Goal: Task Accomplishment & Management: Manage account settings

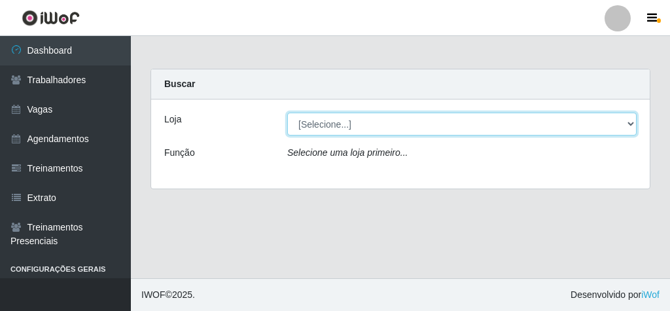
click at [347, 127] on select "[Selecione...] Rede Econômico - Malvinas Rede Econômico - Prata" at bounding box center [461, 124] width 349 height 23
select select "194"
click at [287, 113] on select "[Selecione...] Rede Econômico - Malvinas Rede Econômico - Prata" at bounding box center [461, 124] width 349 height 23
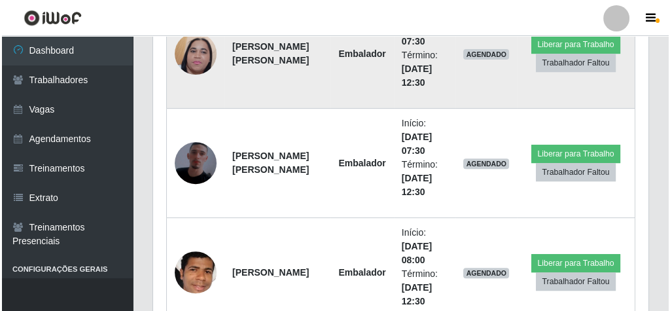
scroll to position [628, 0]
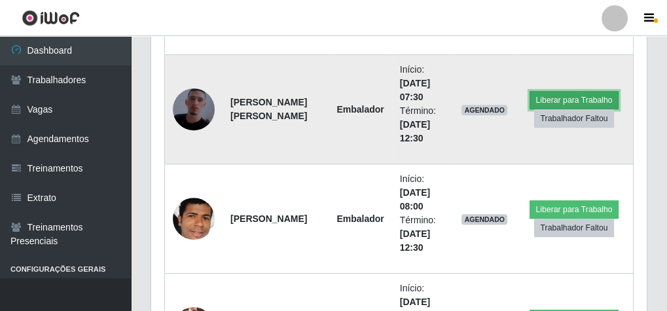
click at [576, 96] on button "Liberar para Trabalho" at bounding box center [573, 100] width 88 height 18
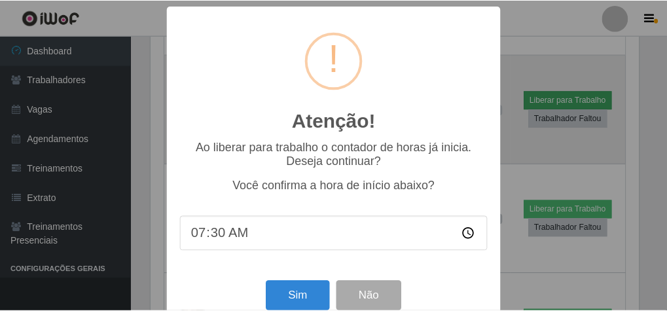
scroll to position [271, 491]
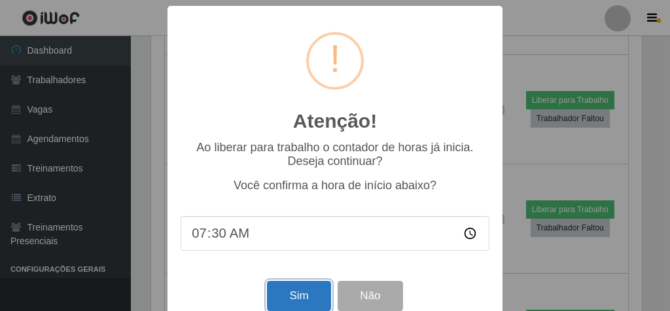
click at [300, 301] on button "Sim" at bounding box center [298, 296] width 63 height 31
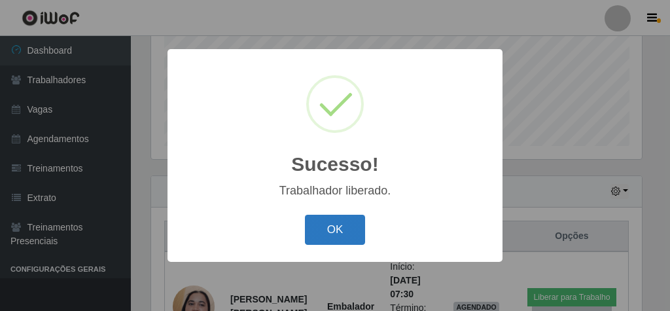
click at [325, 244] on button "OK" at bounding box center [335, 230] width 61 height 31
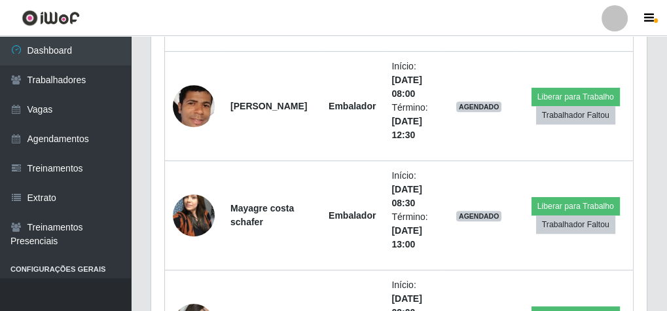
scroll to position [793, 0]
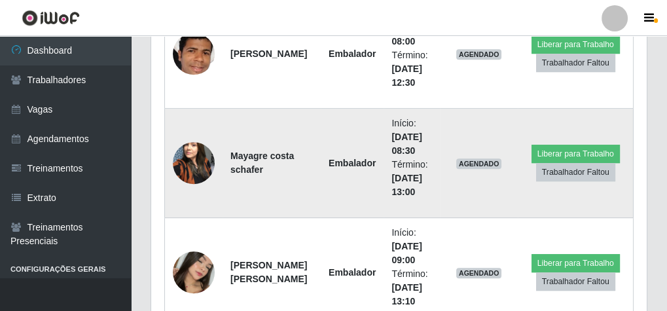
click at [211, 155] on img at bounding box center [194, 163] width 42 height 56
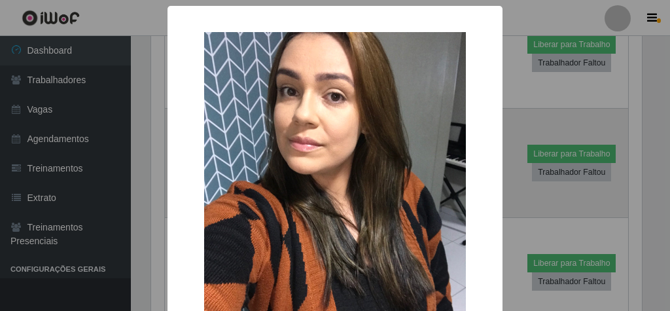
click at [211, 155] on img at bounding box center [335, 206] width 262 height 348
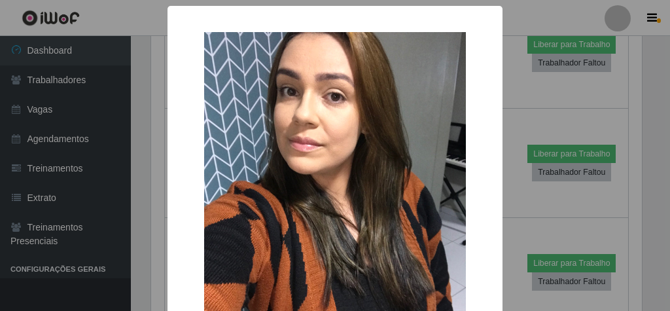
click at [532, 109] on div "× OK Cancel" at bounding box center [335, 155] width 670 height 311
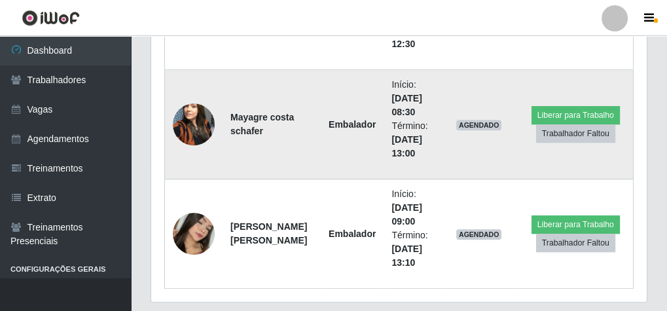
scroll to position [867, 0]
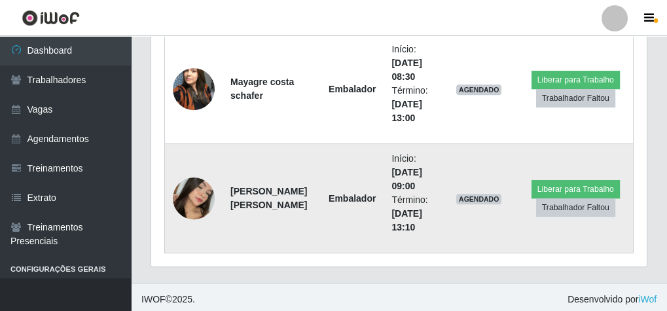
click at [183, 196] on img at bounding box center [194, 198] width 42 height 49
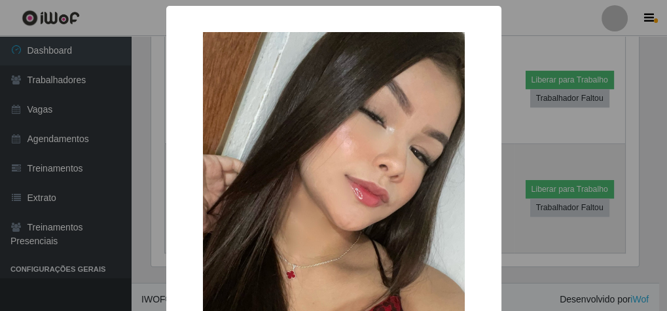
scroll to position [271, 491]
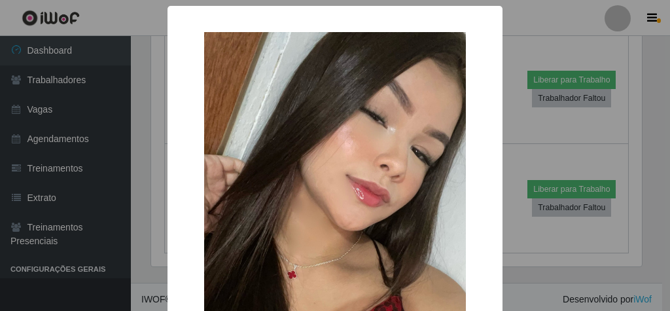
click at [184, 196] on div "×" at bounding box center [335, 185] width 309 height 332
click at [525, 129] on div "× OK Cancel" at bounding box center [335, 155] width 670 height 311
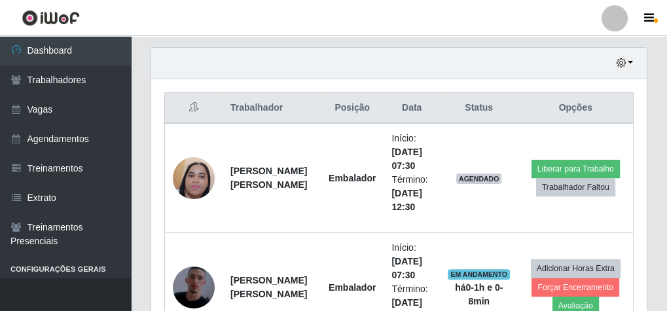
scroll to position [448, 0]
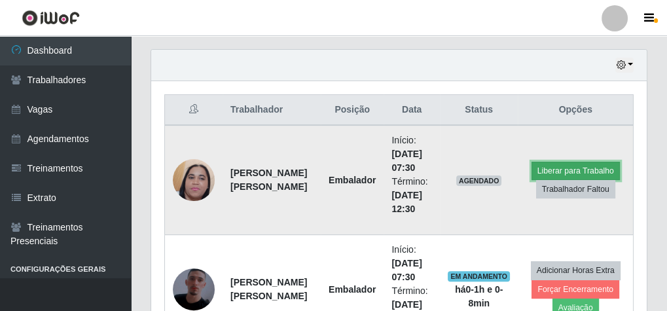
click at [551, 162] on button "Liberar para Trabalho" at bounding box center [575, 171] width 88 height 18
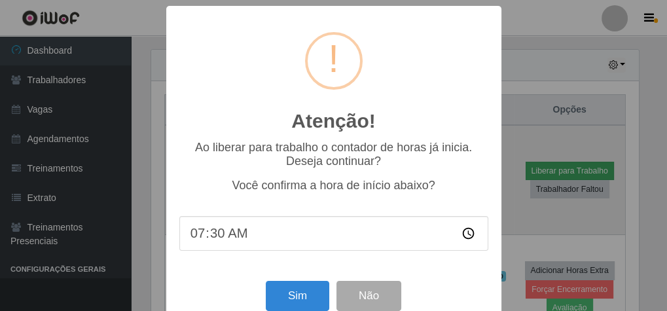
scroll to position [271, 491]
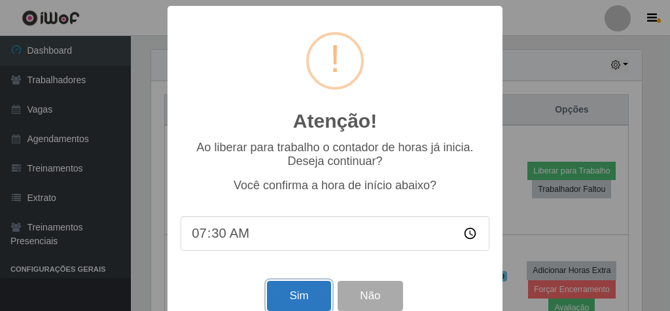
click at [300, 295] on button "Sim" at bounding box center [298, 296] width 63 height 31
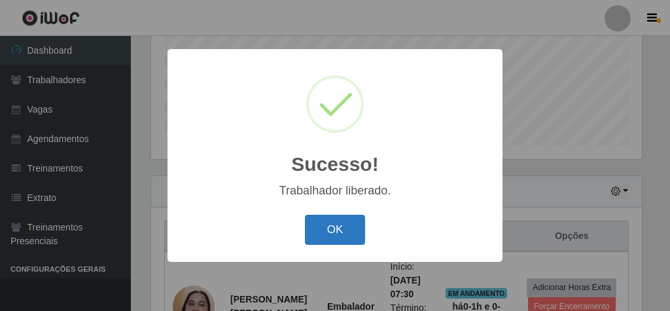
click at [341, 218] on button "OK" at bounding box center [335, 230] width 61 height 31
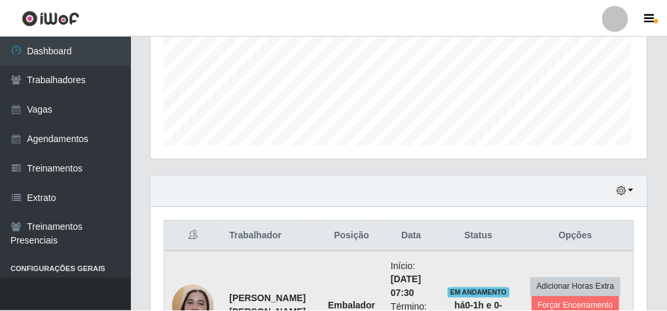
scroll to position [271, 495]
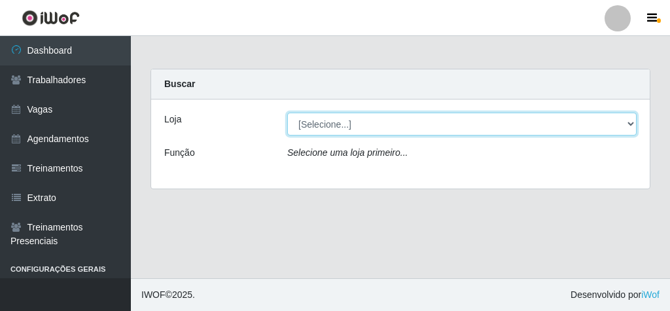
click at [339, 127] on select "[Selecione...] Rede Econômico - Malvinas Rede Econômico - Prata" at bounding box center [461, 124] width 349 height 23
select select "194"
click at [287, 113] on select "[Selecione...] Rede Econômico - Malvinas Rede Econômico - Prata" at bounding box center [461, 124] width 349 height 23
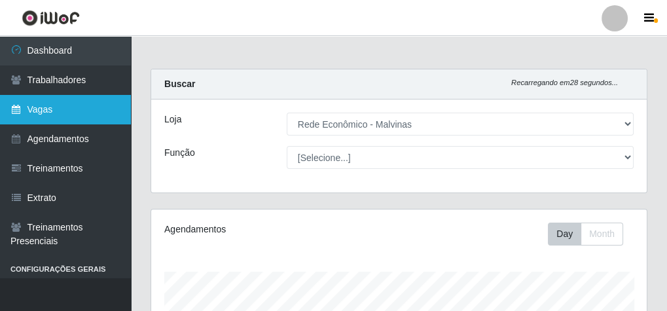
click at [35, 107] on link "Vagas" at bounding box center [65, 109] width 131 height 29
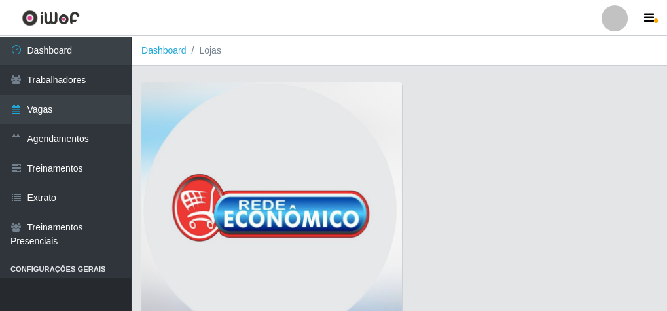
click at [207, 126] on img at bounding box center [271, 213] width 260 height 262
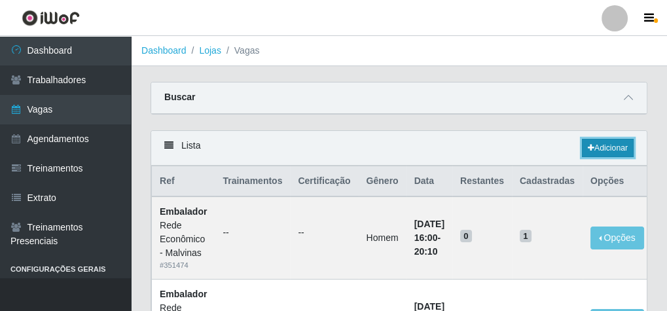
click at [591, 147] on icon at bounding box center [590, 148] width 7 height 8
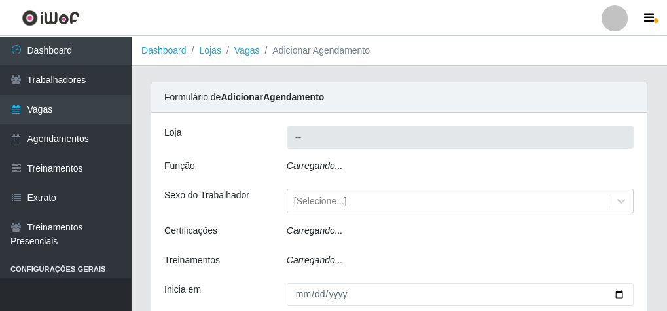
type input "Rede Econômico - Malvinas"
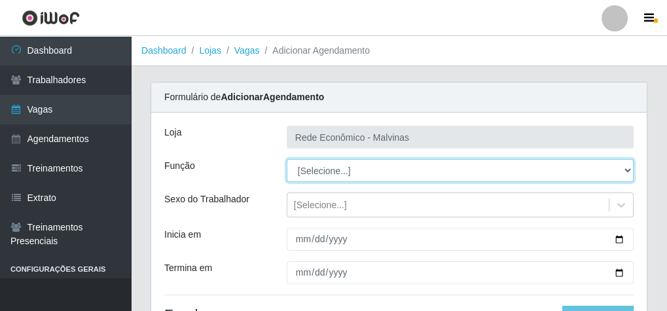
click at [324, 165] on select "[Selecione...] Embalador Embalador + Embalador ++ Operador de Caixa Operador de…" at bounding box center [460, 170] width 347 height 23
select select "1"
click at [287, 159] on select "[Selecione...] Embalador Embalador + Embalador ++ Operador de Caixa Operador de…" at bounding box center [460, 170] width 347 height 23
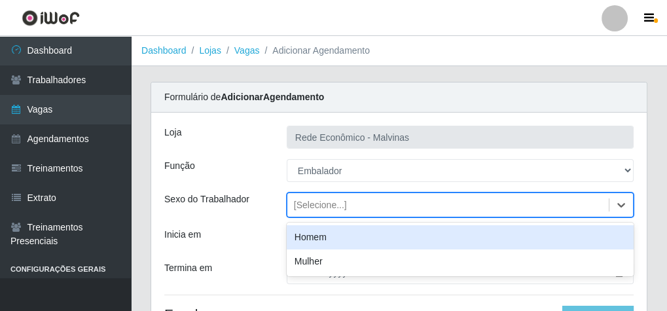
click at [307, 201] on div "[Selecione...]" at bounding box center [320, 205] width 53 height 14
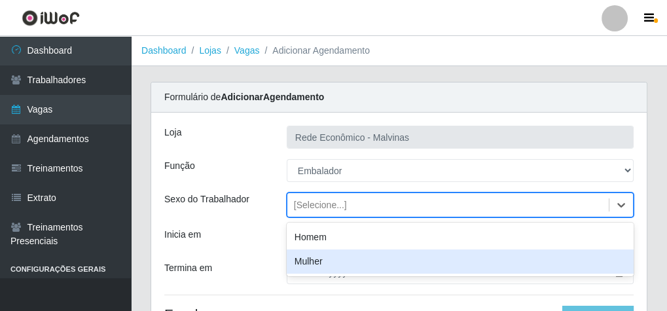
click at [309, 262] on div "Mulher" at bounding box center [460, 261] width 347 height 24
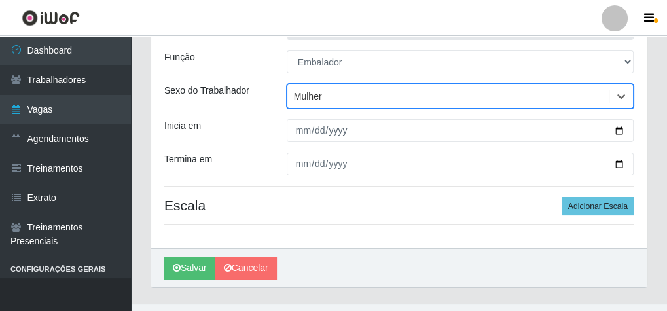
scroll to position [132, 0]
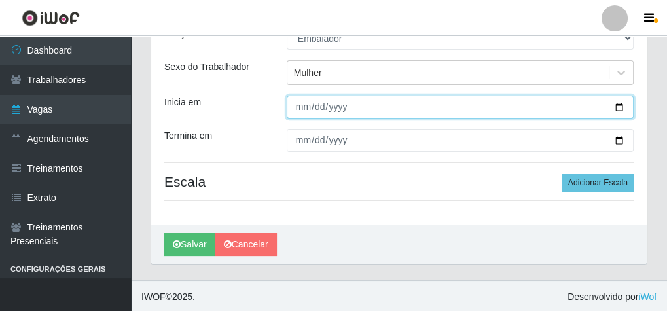
click at [302, 108] on input "Inicia em" at bounding box center [460, 107] width 347 height 23
type input "[DATE]"
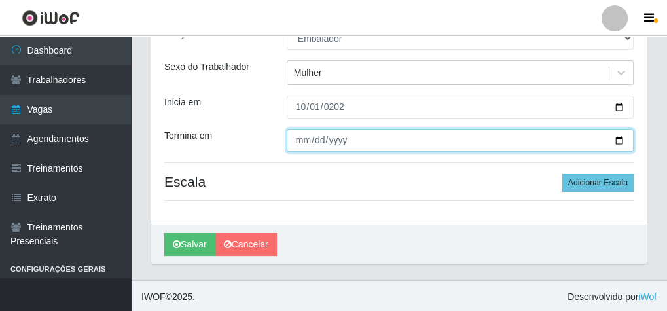
click at [298, 137] on input "Termina em" at bounding box center [460, 140] width 347 height 23
type input "[DATE]"
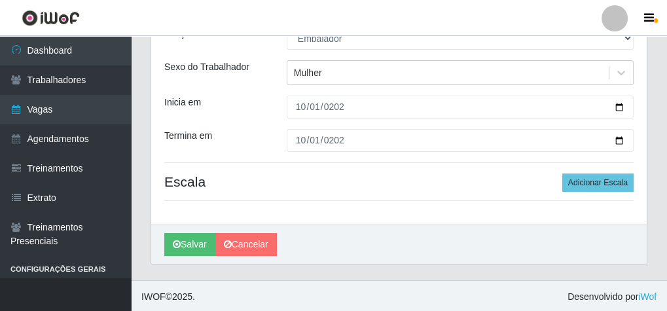
click at [585, 171] on div "Loja Rede Econômico - Malvinas Função [Selecione...] Embalador Embalador + Emba…" at bounding box center [398, 102] width 495 height 244
click at [591, 186] on button "Adicionar Escala" at bounding box center [597, 182] width 71 height 18
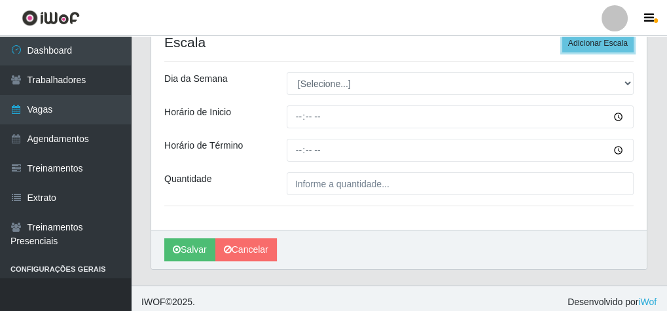
scroll to position [277, 0]
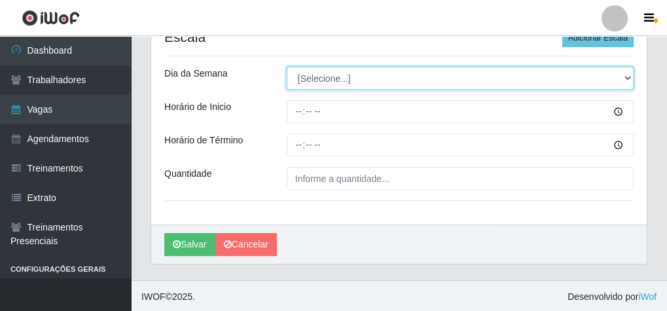
click at [323, 80] on select "[Selecione...] Segunda Terça Quarta Quinta Sexta Sábado Domingo" at bounding box center [460, 78] width 347 height 23
select select "3"
click at [287, 67] on select "[Selecione...] Segunda Terça Quarta Quinta Sexta Sábado Domingo" at bounding box center [460, 78] width 347 height 23
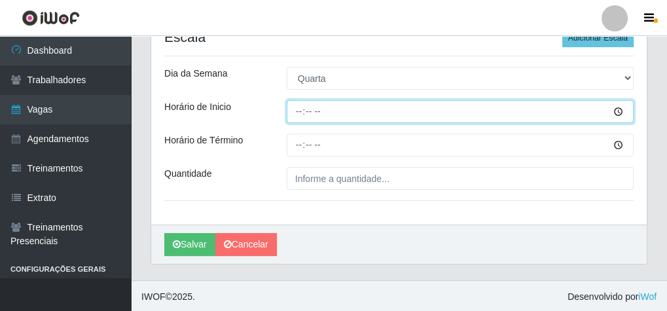
click at [288, 112] on input "Horário de Inicio" at bounding box center [460, 111] width 347 height 23
type input "07:30"
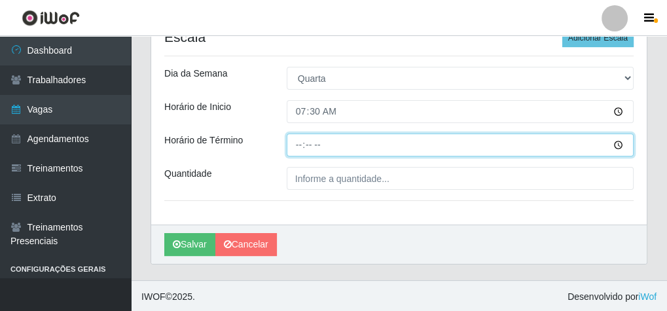
click at [296, 144] on input "Horário de Término" at bounding box center [460, 144] width 347 height 23
type input "13:30"
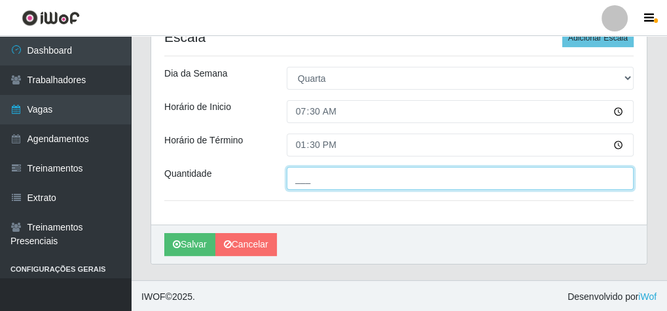
click at [325, 183] on input "___" at bounding box center [460, 178] width 347 height 23
type input "1__"
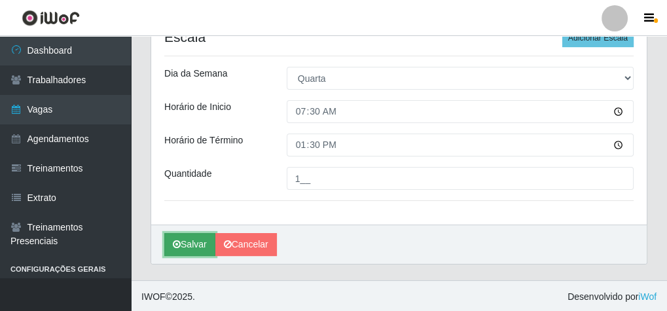
click at [187, 236] on button "Salvar" at bounding box center [189, 244] width 51 height 23
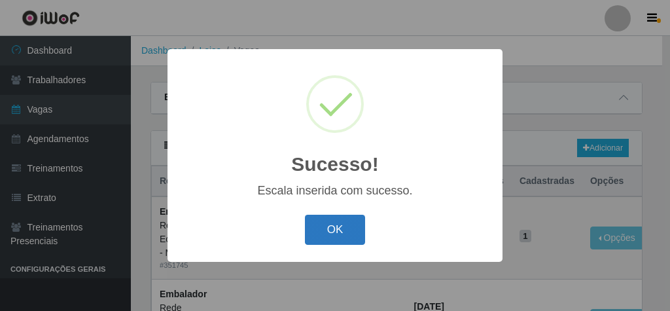
click at [331, 225] on button "OK" at bounding box center [335, 230] width 61 height 31
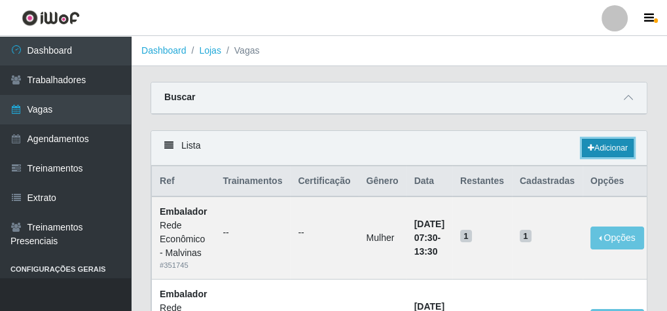
click at [595, 151] on link "Adicionar" at bounding box center [608, 148] width 52 height 18
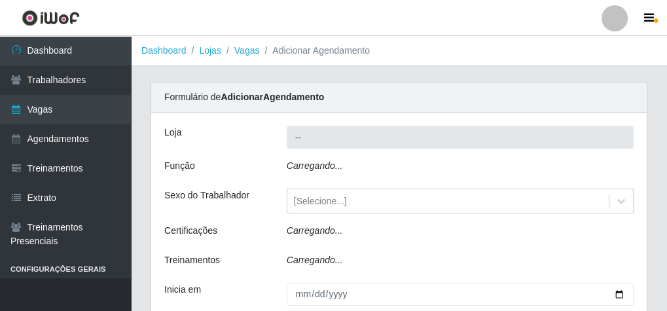
type input "Rede Econômico - Malvinas"
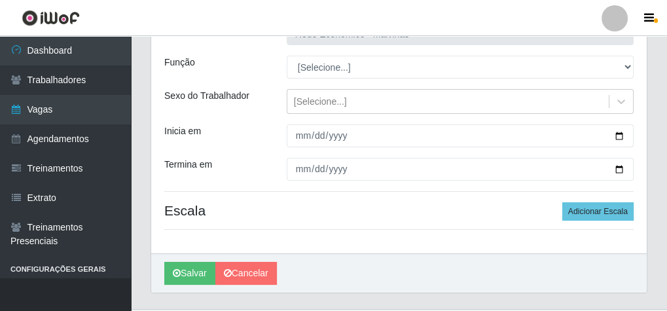
scroll to position [105, 0]
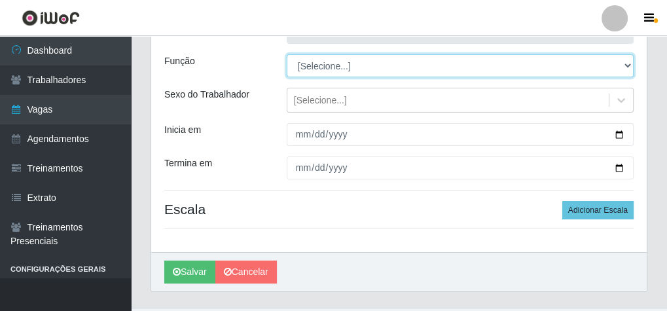
click at [342, 69] on select "[Selecione...] Embalador Embalador + Embalador ++ Operador de Caixa Operador de…" at bounding box center [460, 65] width 347 height 23
select select "1"
click at [287, 54] on select "[Selecione...] Embalador Embalador + Embalador ++ Operador de Caixa Operador de…" at bounding box center [460, 65] width 347 height 23
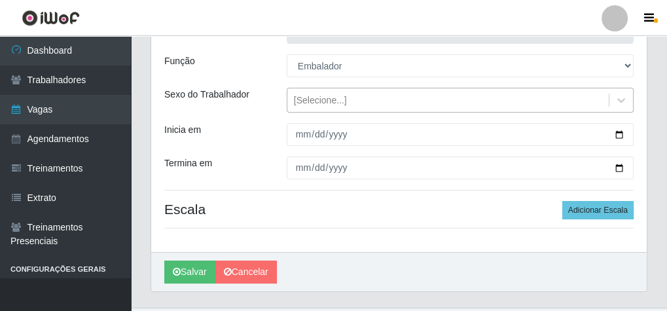
click at [297, 106] on div "[Selecione...]" at bounding box center [447, 101] width 321 height 22
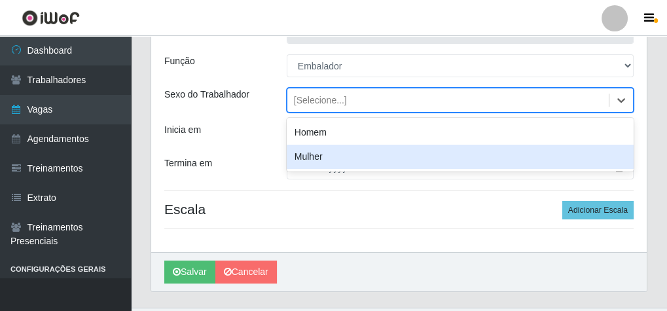
drag, startPoint x: 305, startPoint y: 154, endPoint x: 293, endPoint y: 137, distance: 21.1
click at [296, 143] on div "Homem Mulher" at bounding box center [460, 145] width 347 height 54
click at [311, 160] on div "Mulher" at bounding box center [460, 157] width 347 height 24
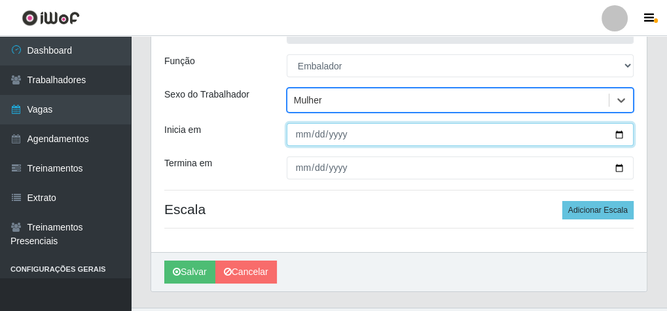
click at [301, 139] on input "Inicia em" at bounding box center [460, 134] width 347 height 23
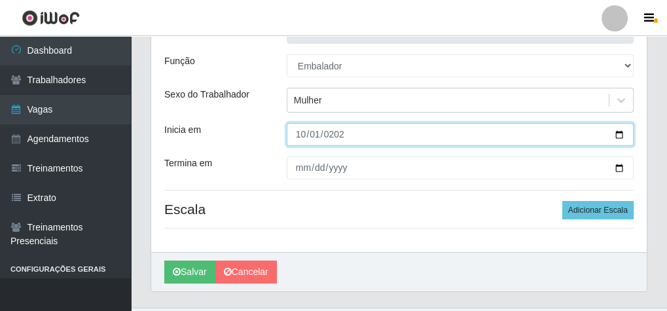
type input "[DATE]"
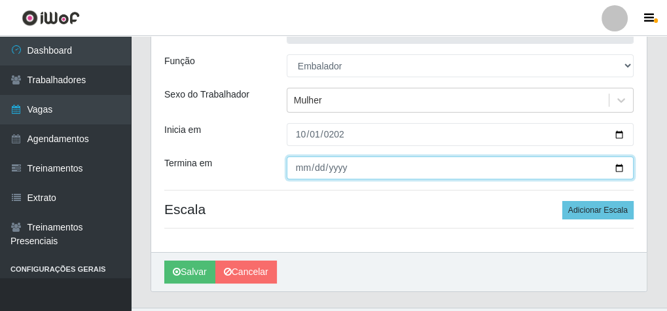
click at [305, 164] on input "Termina em" at bounding box center [460, 167] width 347 height 23
type input "[DATE]"
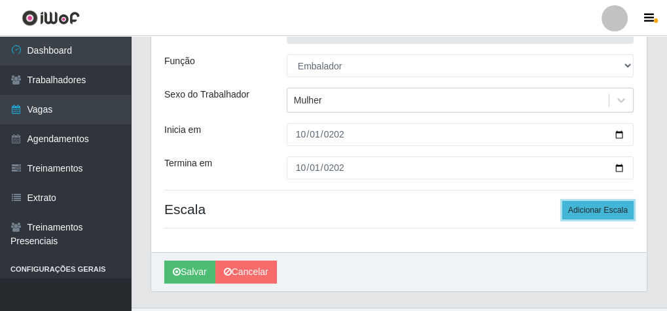
click at [605, 213] on button "Adicionar Escala" at bounding box center [597, 210] width 71 height 18
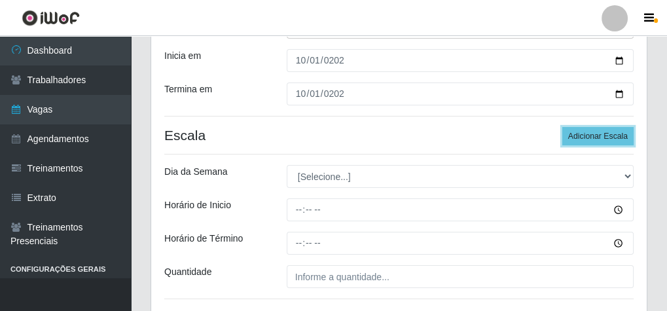
scroll to position [262, 0]
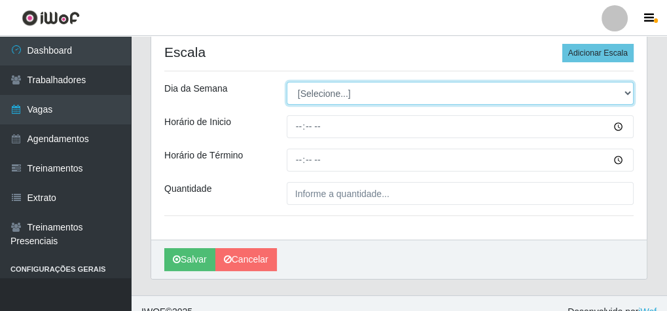
click at [340, 92] on select "[Selecione...] Segunda Terça Quarta Quinta Sexta Sábado Domingo" at bounding box center [460, 93] width 347 height 23
select select "3"
click at [287, 82] on select "[Selecione...] Segunda Terça Quarta Quinta Sexta Sábado Domingo" at bounding box center [460, 93] width 347 height 23
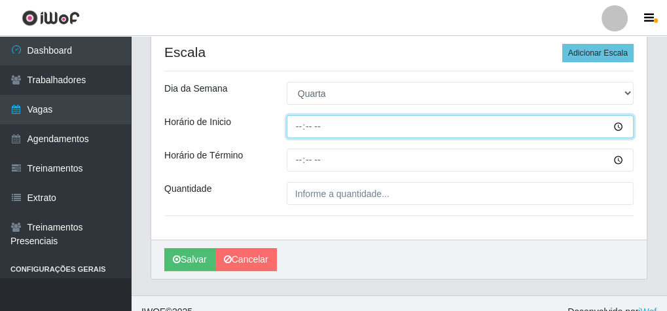
click at [296, 126] on input "Horário de Inicio" at bounding box center [460, 126] width 347 height 23
type input "15:00"
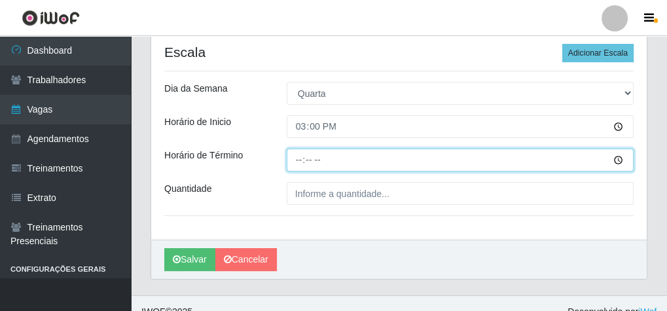
click at [299, 158] on input "Horário de Término" at bounding box center [460, 159] width 347 height 23
type input "20:10"
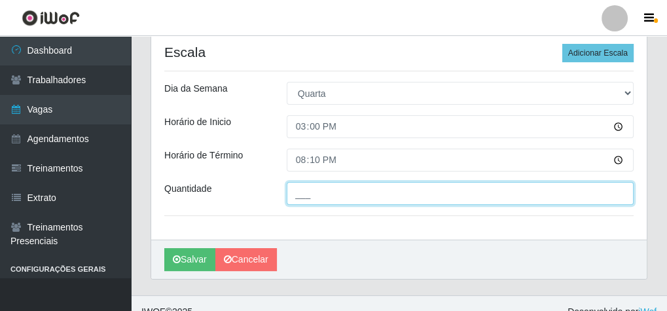
click at [316, 192] on input "___" at bounding box center [460, 193] width 347 height 23
type input "1__"
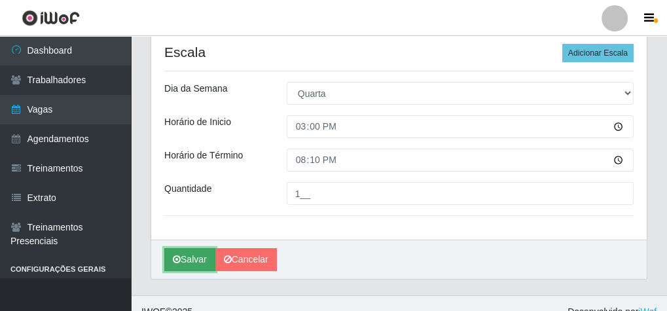
click at [186, 262] on button "Salvar" at bounding box center [189, 259] width 51 height 23
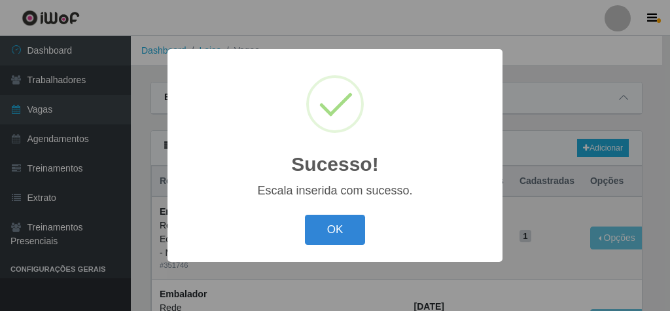
click at [310, 248] on div "OK Cancel" at bounding box center [335, 229] width 309 height 37
click at [325, 228] on button "OK" at bounding box center [335, 230] width 61 height 31
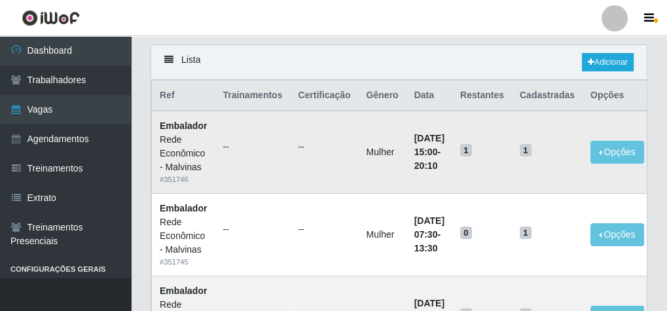
scroll to position [105, 0]
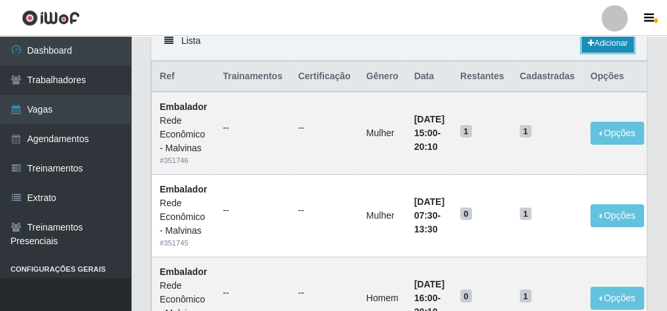
click at [610, 39] on link "Adicionar" at bounding box center [608, 43] width 52 height 18
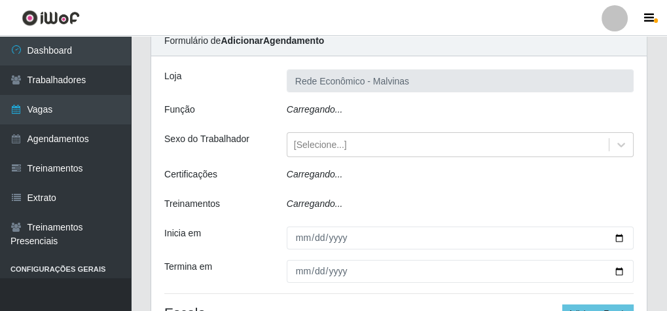
type input "Rede Econômico - Malvinas"
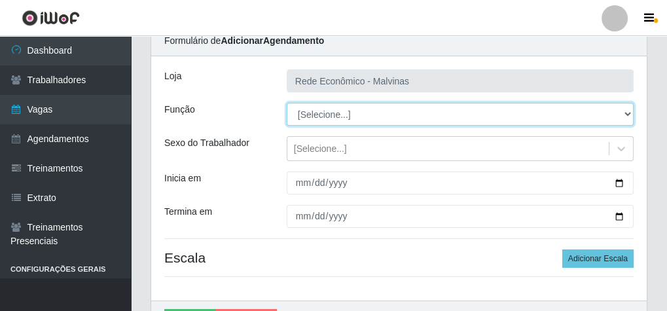
click at [325, 118] on select "[Selecione...] Embalador Embalador + Embalador ++ Operador de Caixa Operador de…" at bounding box center [460, 114] width 347 height 23
select select "1"
click at [287, 103] on select "[Selecione...] Embalador Embalador + Embalador ++ Operador de Caixa Operador de…" at bounding box center [460, 114] width 347 height 23
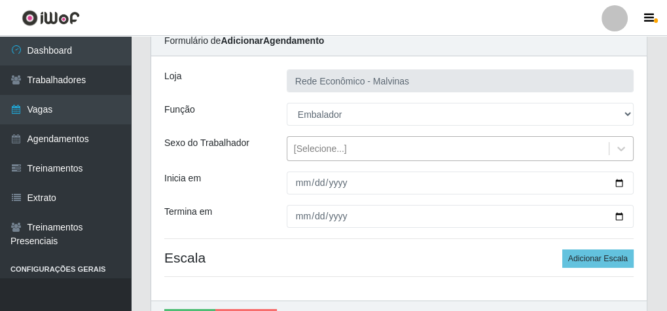
click at [312, 139] on div "[Selecione...]" at bounding box center [447, 149] width 321 height 22
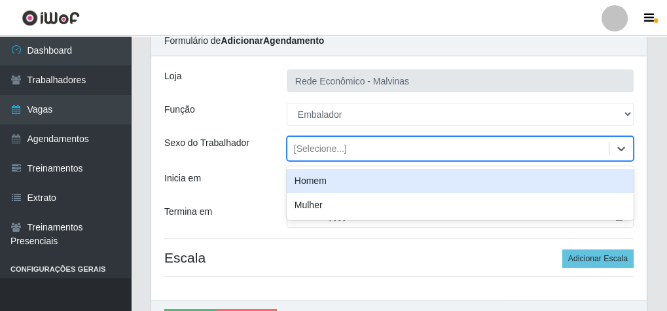
click at [319, 181] on div "Homem" at bounding box center [460, 181] width 347 height 24
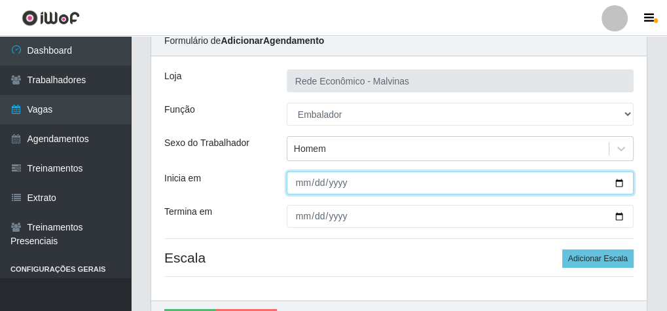
click at [298, 181] on input "Inicia em" at bounding box center [460, 182] width 347 height 23
type input "[DATE]"
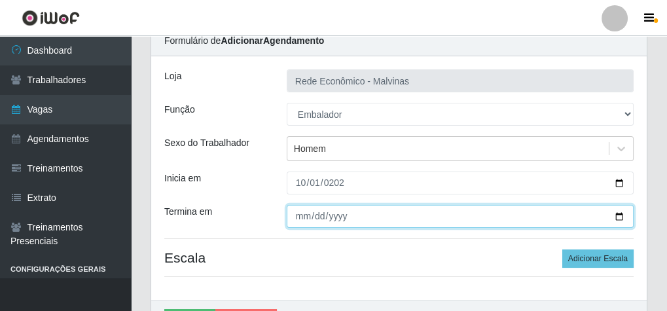
click at [302, 217] on input "Termina em" at bounding box center [460, 216] width 347 height 23
type input "[DATE]"
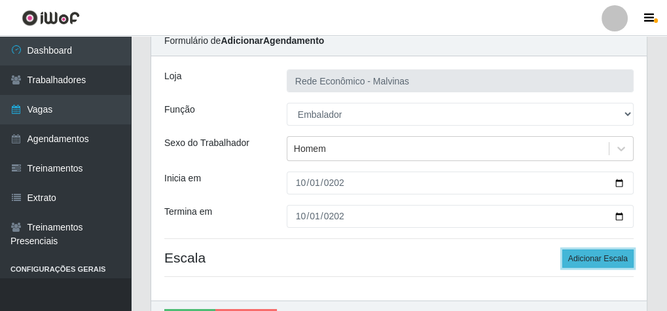
click at [612, 251] on button "Adicionar Escala" at bounding box center [597, 258] width 71 height 18
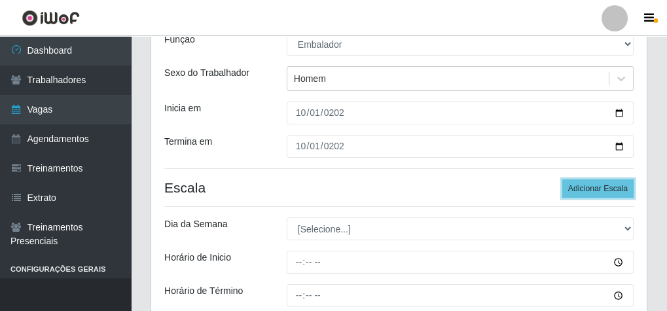
scroll to position [213, 0]
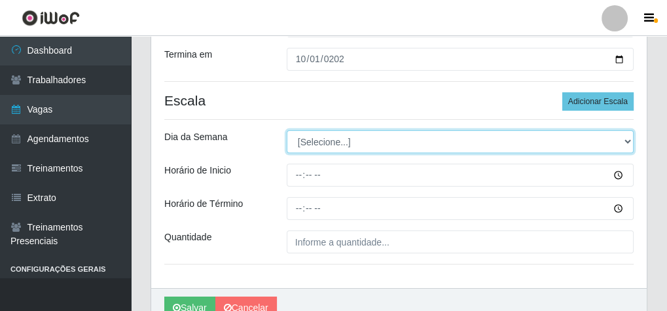
click at [334, 140] on select "[Selecione...] Segunda Terça Quarta Quinta Sexta Sábado Domingo" at bounding box center [460, 141] width 347 height 23
select select "3"
click at [287, 130] on select "[Selecione...] Segunda Terça Quarta Quinta Sexta Sábado Domingo" at bounding box center [460, 141] width 347 height 23
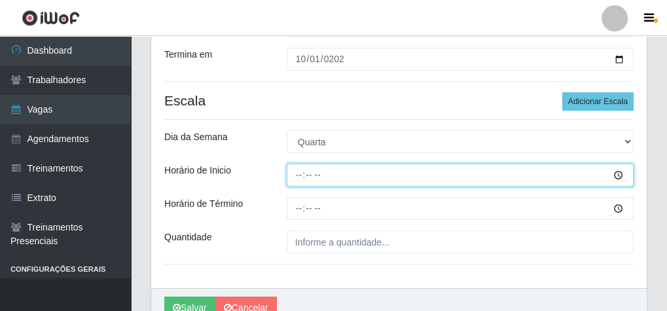
drag, startPoint x: 294, startPoint y: 176, endPoint x: 304, endPoint y: 167, distance: 13.4
click at [295, 176] on input "Horário de Inicio" at bounding box center [460, 175] width 347 height 23
type input "07:30"
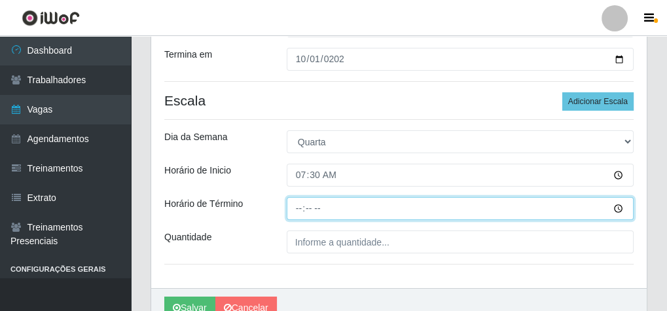
click at [301, 207] on input "Horário de Término" at bounding box center [460, 208] width 347 height 23
type input "13:30"
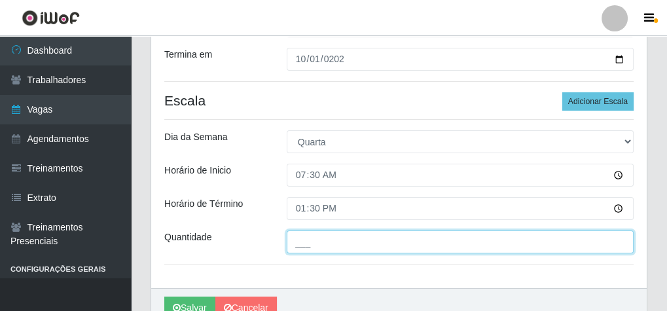
click at [300, 232] on input "___" at bounding box center [460, 241] width 347 height 23
type input "1__"
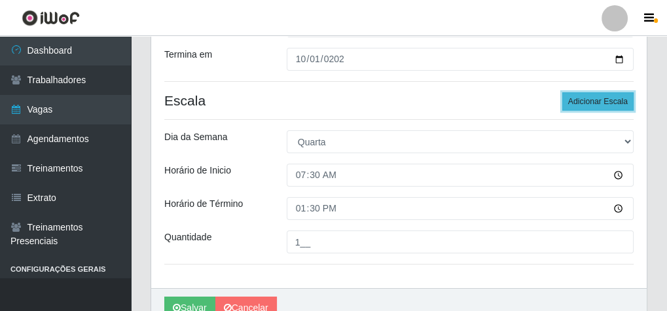
click at [622, 105] on button "Adicionar Escala" at bounding box center [597, 101] width 71 height 18
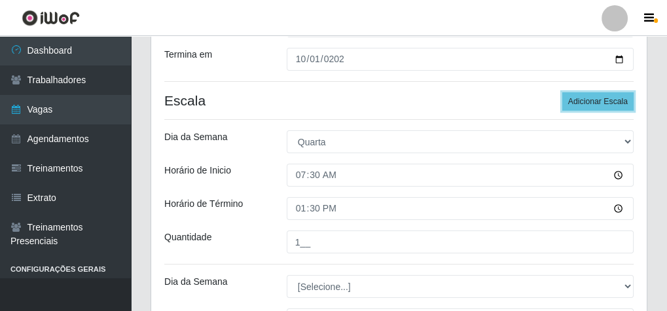
scroll to position [318, 0]
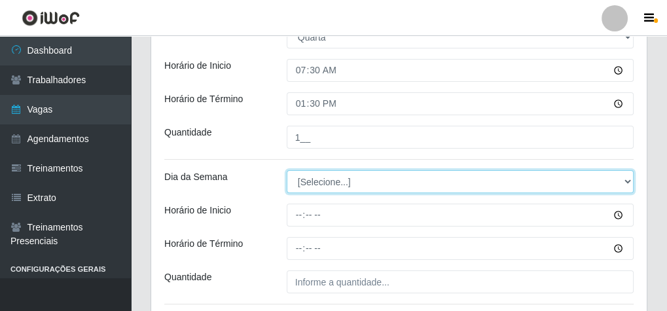
click at [338, 179] on select "[Selecione...] Segunda Terça Quarta Quinta Sexta Sábado Domingo" at bounding box center [460, 181] width 347 height 23
select select "3"
click at [287, 170] on select "[Selecione...] Segunda Terça Quarta Quinta Sexta Sábado Domingo" at bounding box center [460, 181] width 347 height 23
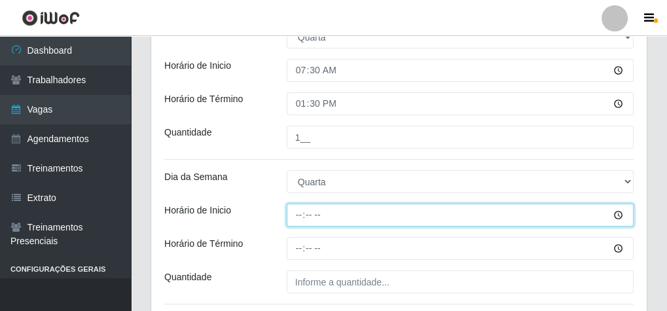
click at [294, 212] on input "Horário de Inicio" at bounding box center [460, 214] width 347 height 23
type input "14:00"
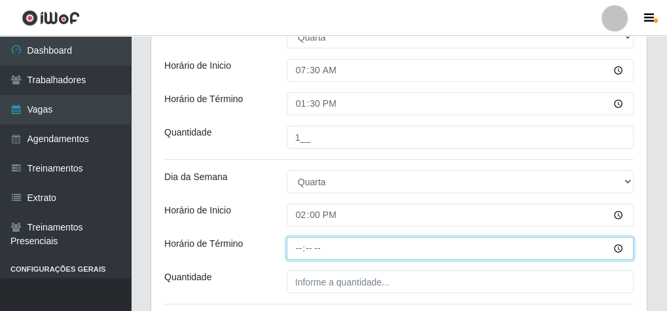
click at [298, 246] on input "Horário de Término" at bounding box center [460, 248] width 347 height 23
type input "20:00"
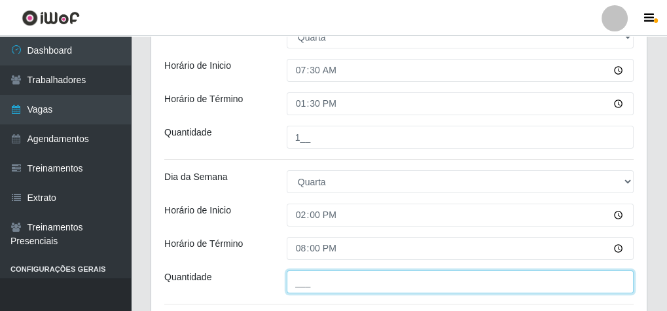
click at [318, 283] on input "___" at bounding box center [460, 281] width 347 height 23
type input "2__"
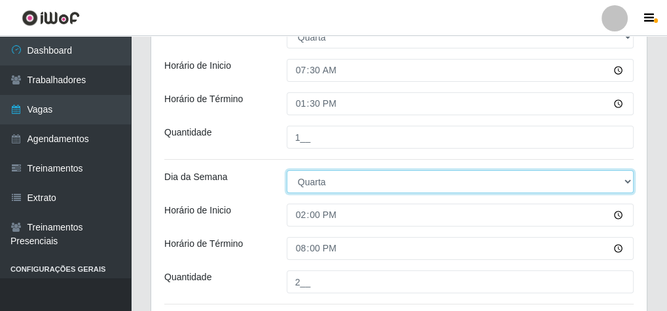
click at [322, 181] on select "[Selecione...] Segunda Terça Quarta Quinta Sexta Sábado Domingo" at bounding box center [460, 181] width 347 height 23
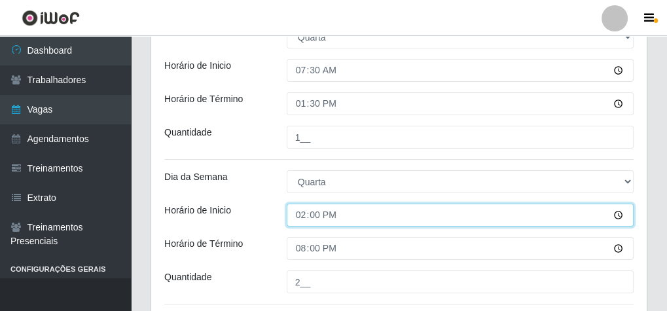
click at [305, 216] on input "14:00" at bounding box center [460, 214] width 347 height 23
type input "08:30"
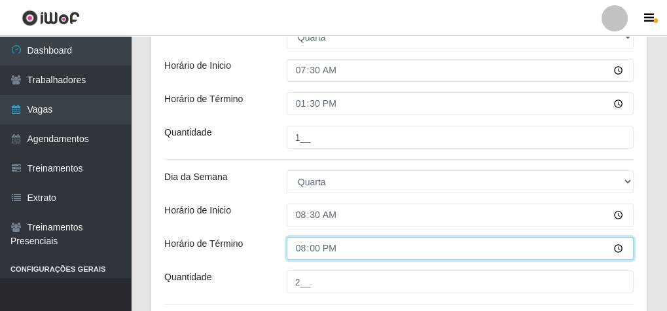
click at [300, 248] on input "20:00" at bounding box center [460, 248] width 347 height 23
type input "14:30"
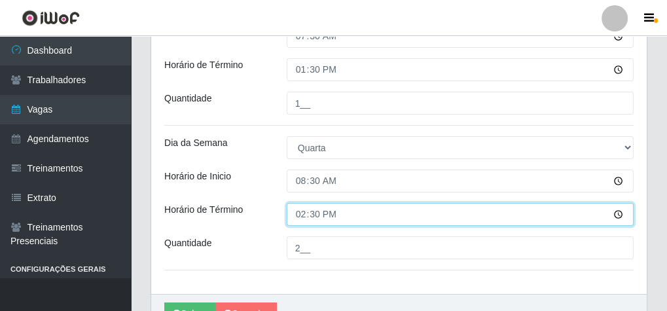
scroll to position [370, 0]
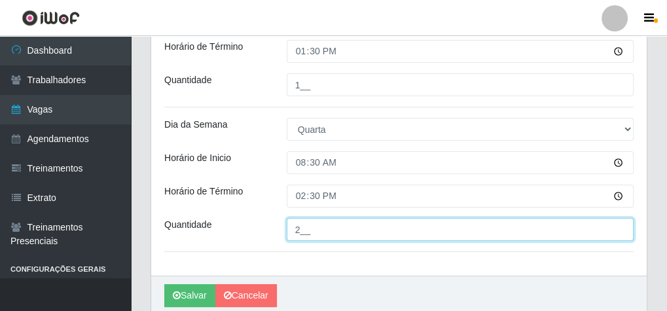
click at [309, 230] on input "2__" at bounding box center [460, 229] width 347 height 23
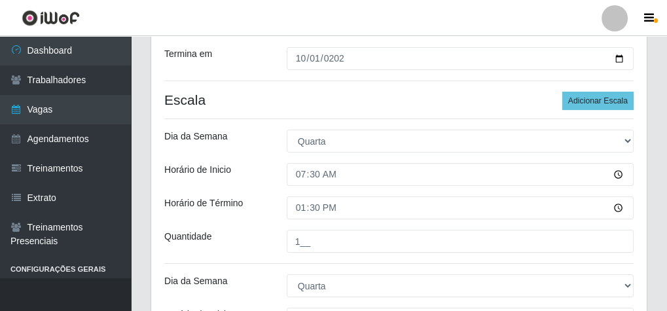
scroll to position [213, 0]
type input "1__"
click at [601, 100] on button "Adicionar Escala" at bounding box center [597, 101] width 71 height 18
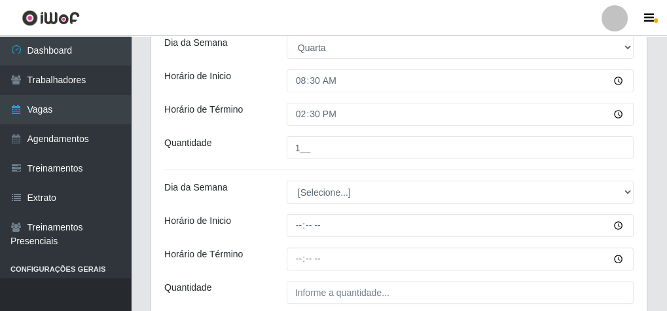
scroll to position [475, 0]
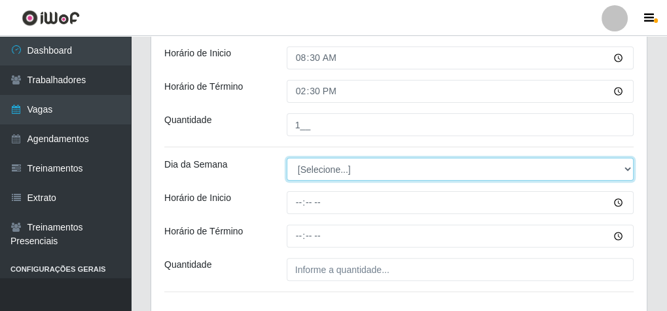
click at [321, 170] on select "[Selecione...] Segunda Terça Quarta Quinta Sexta Sábado Domingo" at bounding box center [460, 169] width 347 height 23
select select "3"
click at [287, 158] on select "[Selecione...] Segunda Terça Quarta Quinta Sexta Sábado Domingo" at bounding box center [460, 169] width 347 height 23
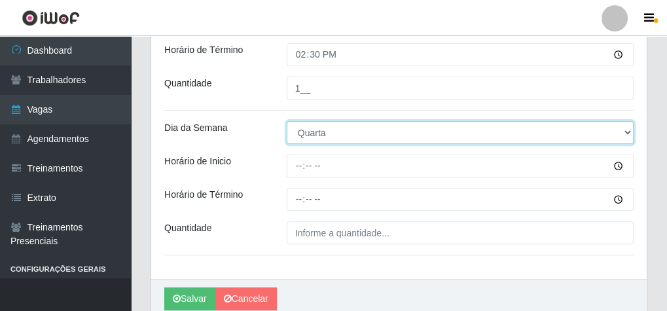
scroll to position [565, 0]
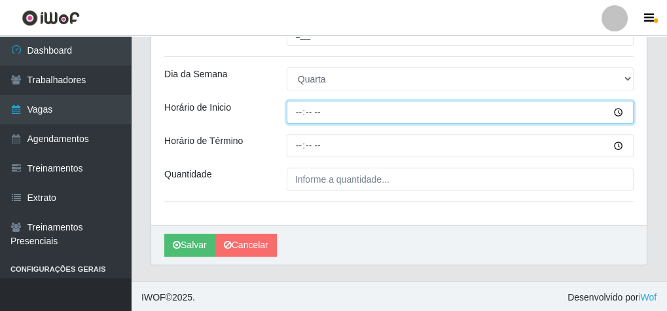
click at [298, 115] on input "Horário de Inicio" at bounding box center [460, 112] width 347 height 23
type input "14:00"
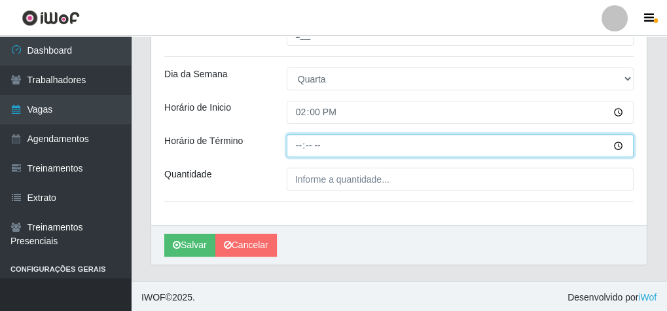
click at [296, 144] on input "Horário de Término" at bounding box center [460, 145] width 347 height 23
type input "20:00"
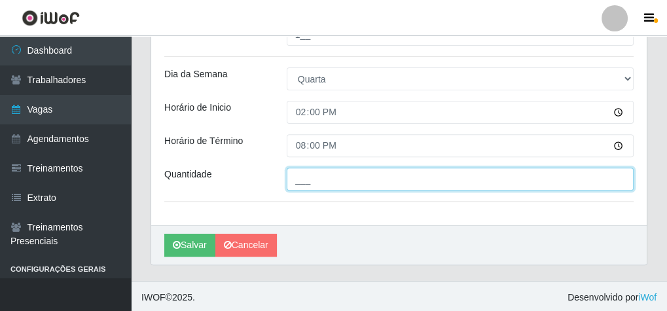
click at [341, 177] on input "___" at bounding box center [460, 178] width 347 height 23
type input "2__"
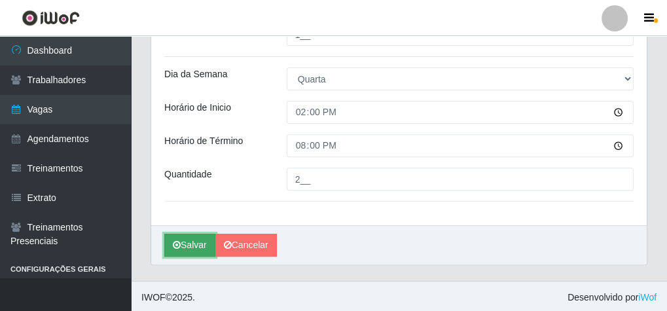
click at [204, 241] on button "Salvar" at bounding box center [189, 245] width 51 height 23
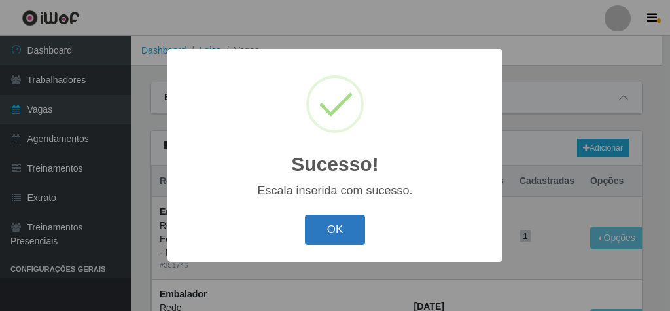
click at [334, 228] on button "OK" at bounding box center [335, 230] width 61 height 31
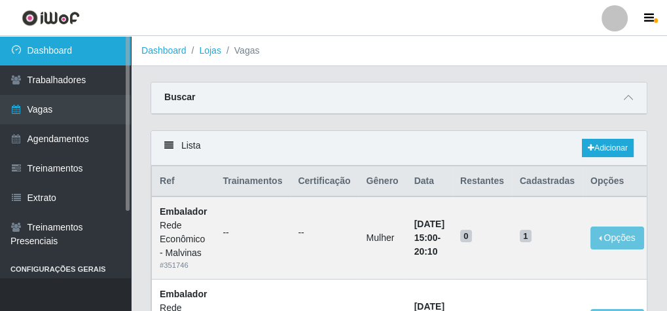
click at [88, 49] on link "Dashboard" at bounding box center [65, 50] width 131 height 29
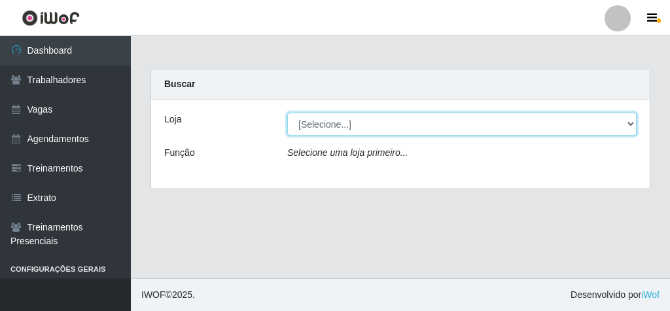
click at [321, 124] on select "[Selecione...] Rede Econômico - Malvinas Rede Econômico - Prata" at bounding box center [461, 124] width 349 height 23
select select "194"
click at [287, 113] on select "[Selecione...] Rede Econômico - Malvinas Rede Econômico - Prata" at bounding box center [461, 124] width 349 height 23
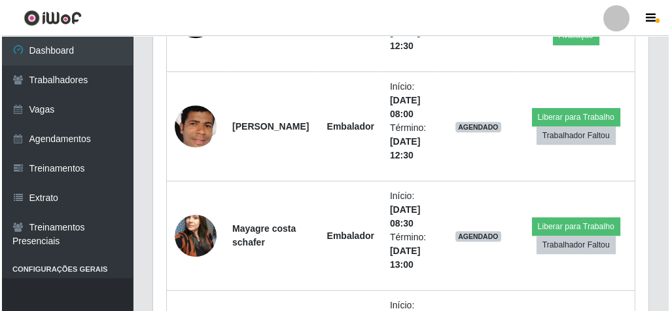
scroll to position [733, 0]
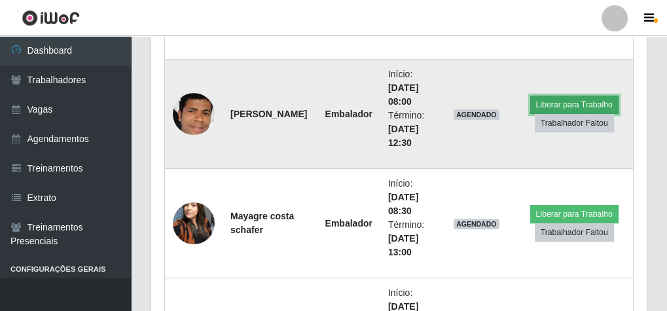
click at [553, 102] on button "Liberar para Trabalho" at bounding box center [574, 105] width 88 height 18
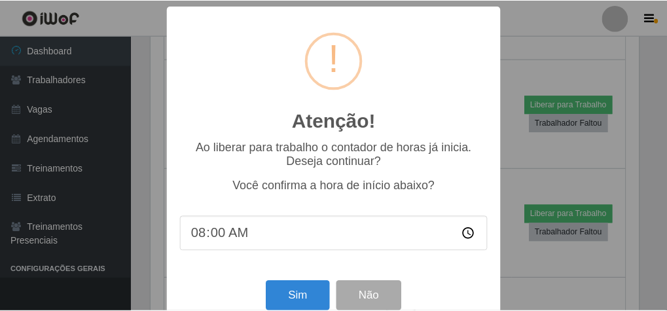
scroll to position [271, 491]
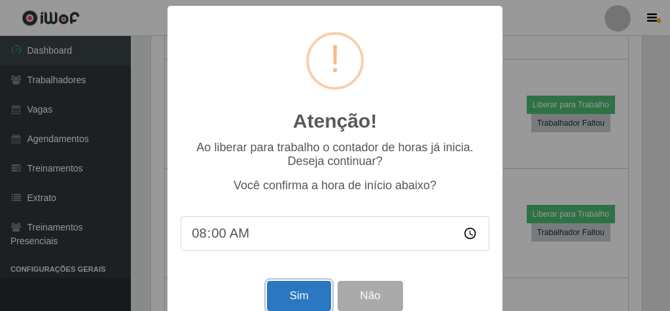
click at [296, 299] on button "Sim" at bounding box center [298, 296] width 63 height 31
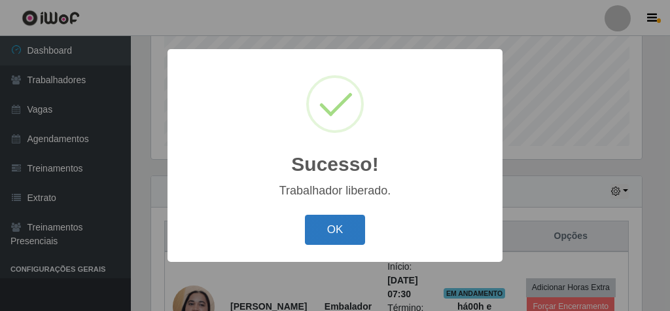
click at [349, 232] on button "OK" at bounding box center [335, 230] width 61 height 31
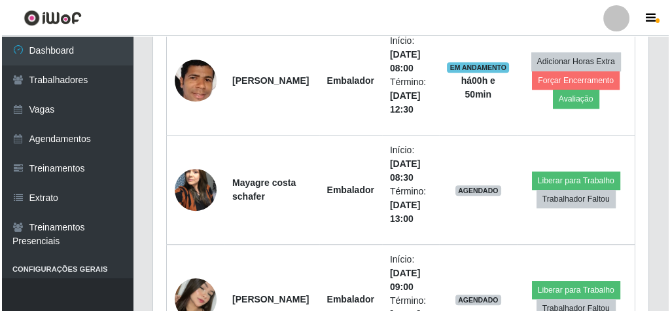
scroll to position [785, 0]
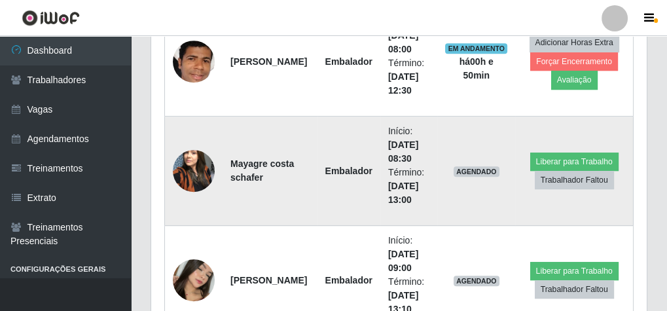
click at [189, 154] on img at bounding box center [194, 171] width 42 height 56
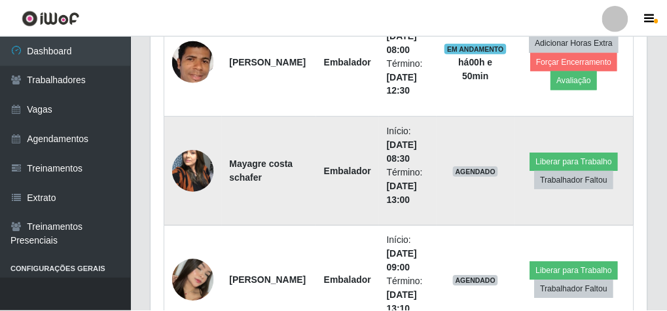
scroll to position [271, 491]
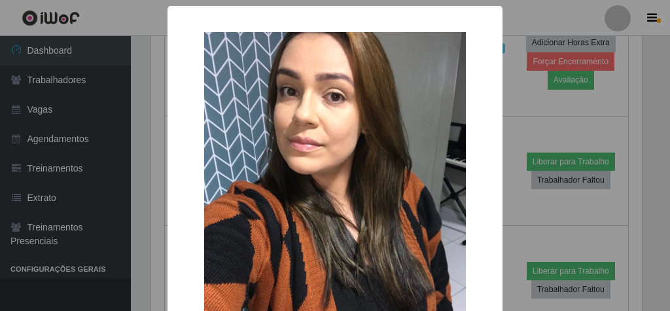
click at [515, 109] on div "× OK Cancel" at bounding box center [335, 155] width 670 height 311
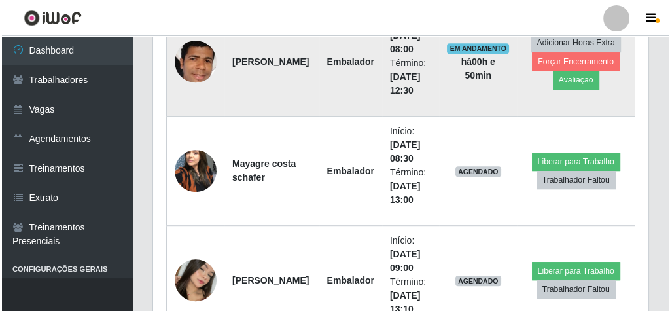
scroll to position [837, 0]
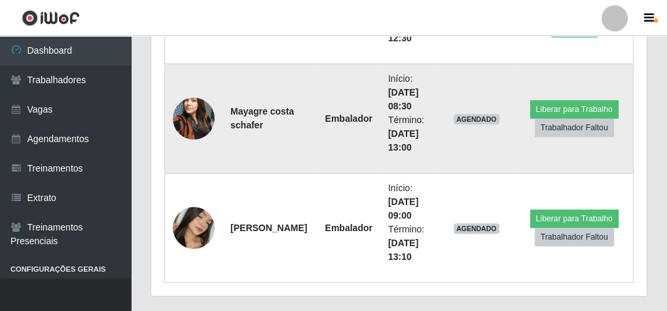
click at [213, 107] on td at bounding box center [194, 118] width 58 height 109
click at [190, 101] on img at bounding box center [194, 118] width 42 height 56
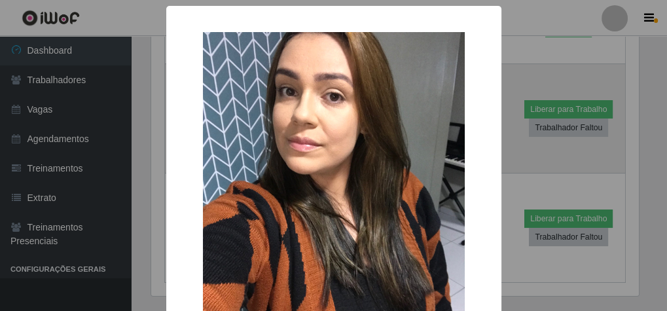
scroll to position [271, 491]
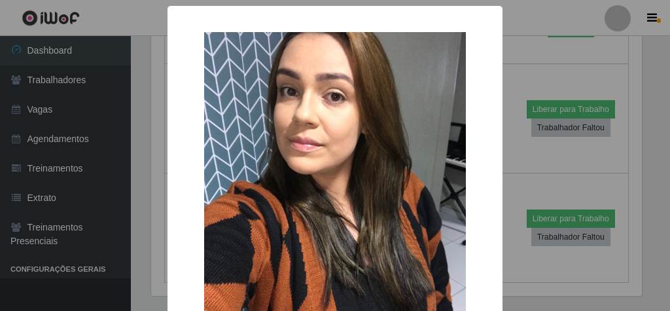
click at [523, 75] on div "× OK Cancel" at bounding box center [335, 155] width 670 height 311
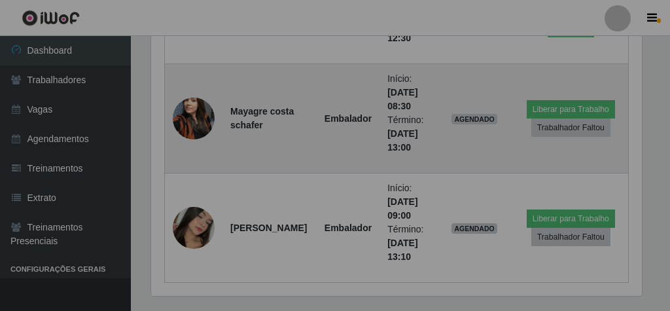
scroll to position [271, 495]
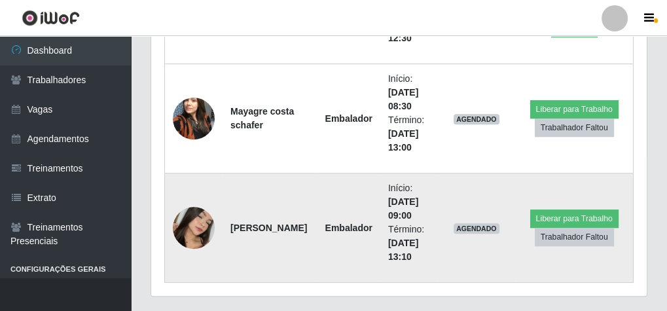
click at [208, 226] on img at bounding box center [194, 227] width 42 height 49
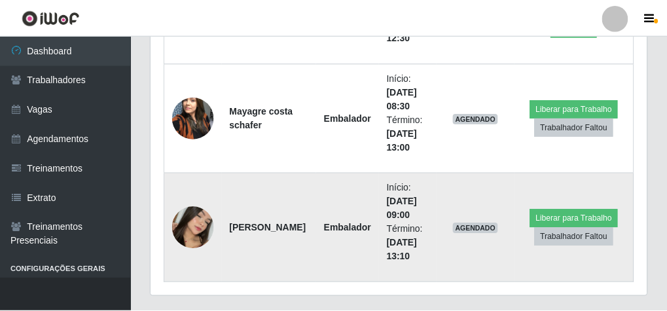
scroll to position [271, 491]
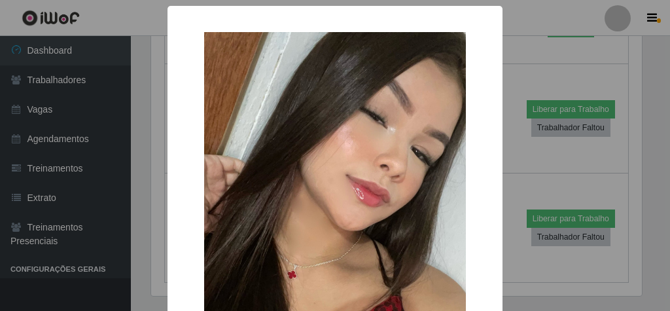
click at [528, 77] on div "× OK Cancel" at bounding box center [335, 155] width 670 height 311
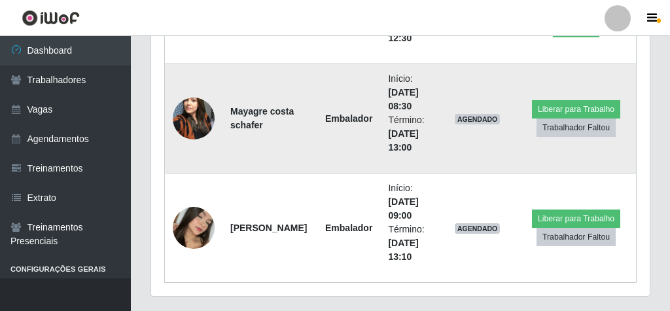
scroll to position [271, 495]
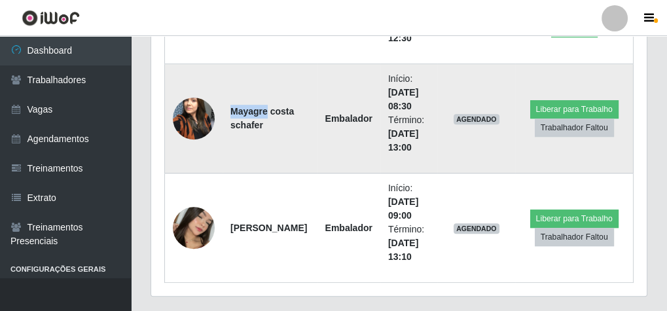
drag, startPoint x: 229, startPoint y: 106, endPoint x: 289, endPoint y: 110, distance: 60.3
click at [284, 109] on td "Mayagre costa schafer" at bounding box center [269, 118] width 95 height 109
drag, startPoint x: 235, startPoint y: 114, endPoint x: 218, endPoint y: 103, distance: 20.0
click at [235, 113] on td "Mayagre costa schafer" at bounding box center [269, 118] width 95 height 109
drag, startPoint x: 300, startPoint y: 57, endPoint x: 286, endPoint y: 79, distance: 26.5
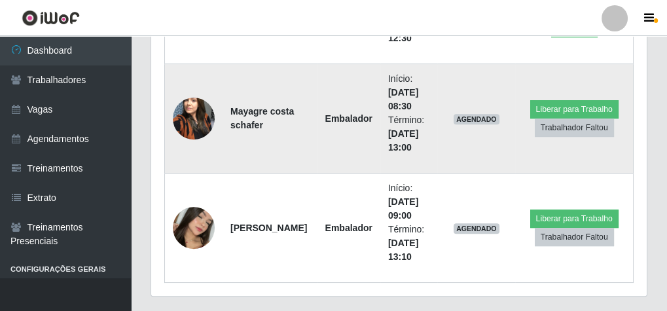
click at [317, 58] on td "Embalador" at bounding box center [348, 9] width 63 height 109
drag, startPoint x: 226, startPoint y: 107, endPoint x: 292, endPoint y: 124, distance: 67.4
click at [292, 124] on td "Mayagre costa schafer" at bounding box center [269, 118] width 95 height 109
copy strong "Mayagre costa schafer"
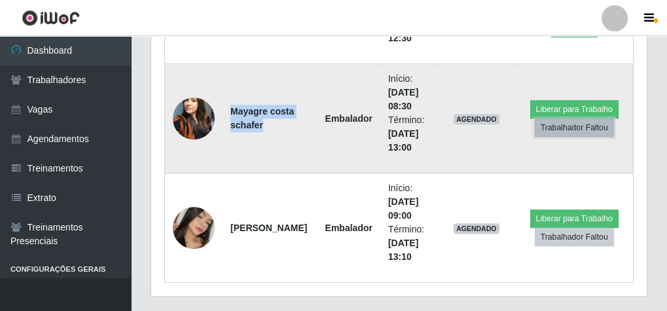
click at [564, 126] on button "Trabalhador Faltou" at bounding box center [573, 127] width 79 height 18
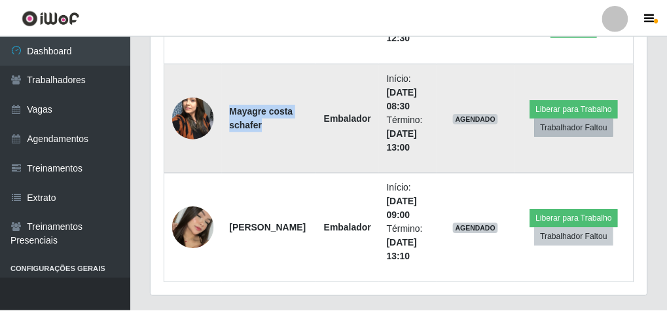
scroll to position [271, 491]
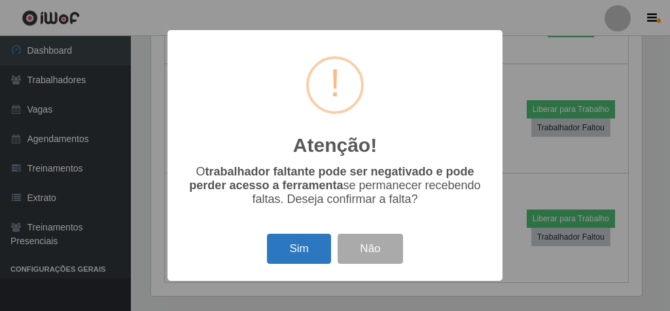
click at [311, 250] on button "Sim" at bounding box center [298, 249] width 63 height 31
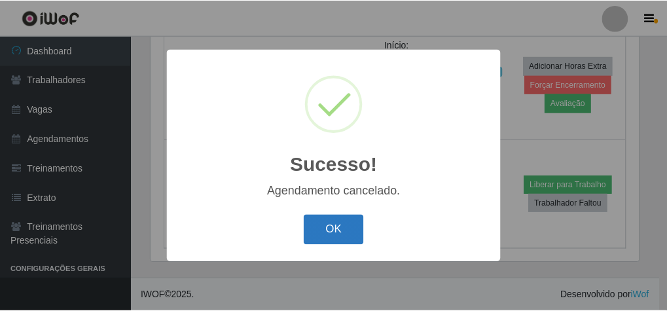
scroll to position [758, 0]
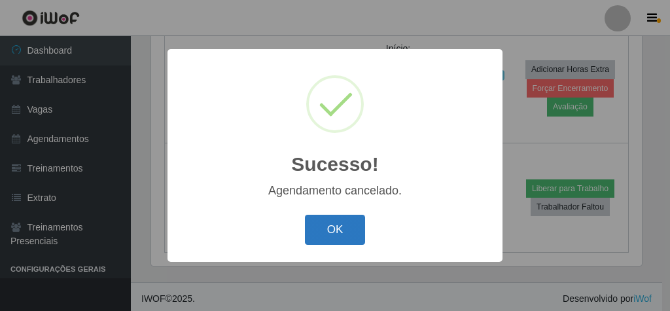
click at [324, 226] on button "OK" at bounding box center [335, 230] width 61 height 31
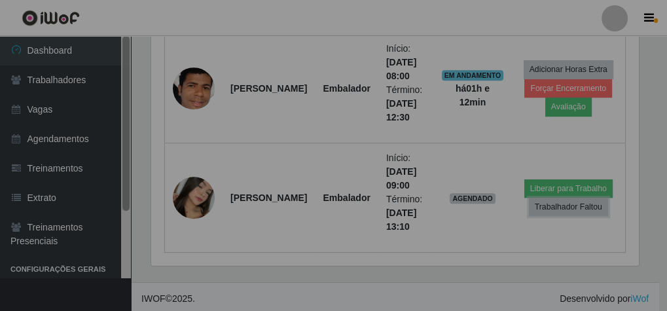
scroll to position [271, 495]
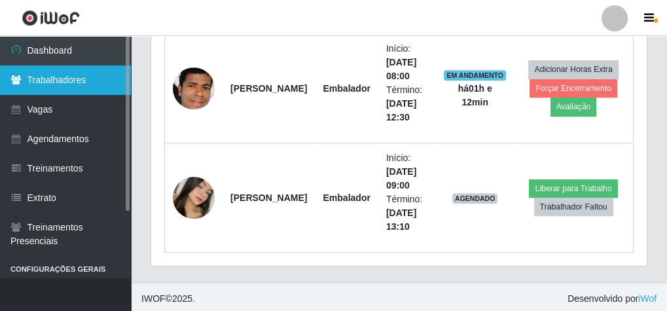
click at [73, 78] on link "Trabalhadores" at bounding box center [65, 79] width 131 height 29
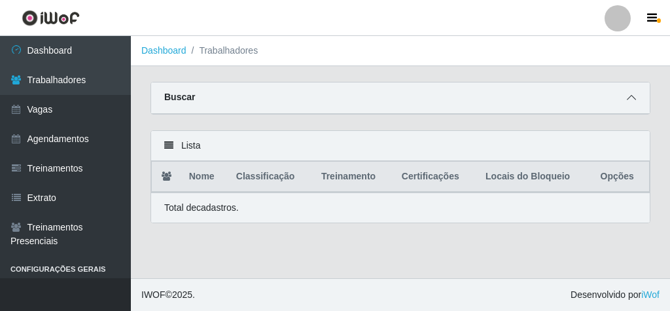
click at [631, 102] on icon at bounding box center [631, 97] width 9 height 9
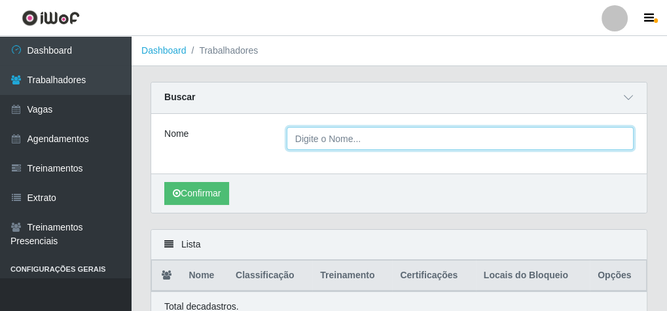
click at [383, 143] on input "Nome" at bounding box center [460, 138] width 347 height 23
click at [385, 141] on input "Nome" at bounding box center [460, 138] width 347 height 23
click at [342, 140] on input "Nome" at bounding box center [460, 138] width 347 height 23
paste input "Mayagre costa schafer"
type input "Mayagre costa schafer"
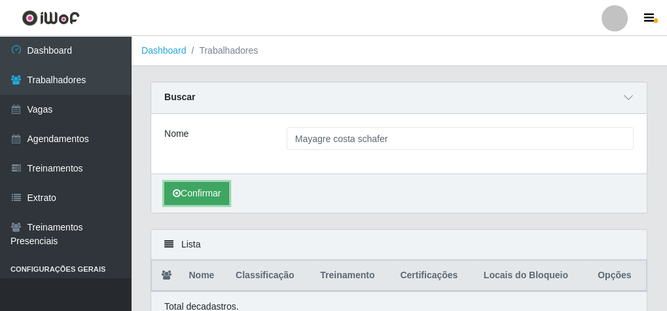
click at [201, 192] on button "Confirmar" at bounding box center [196, 193] width 65 height 23
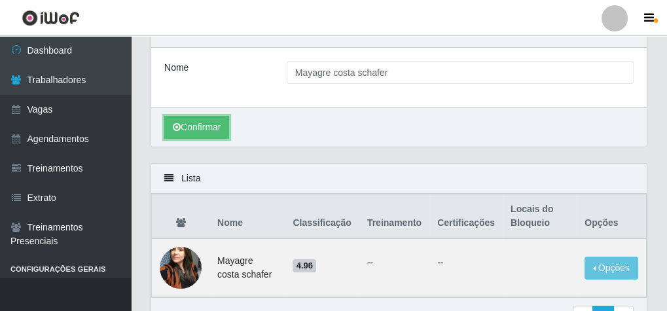
scroll to position [137, 0]
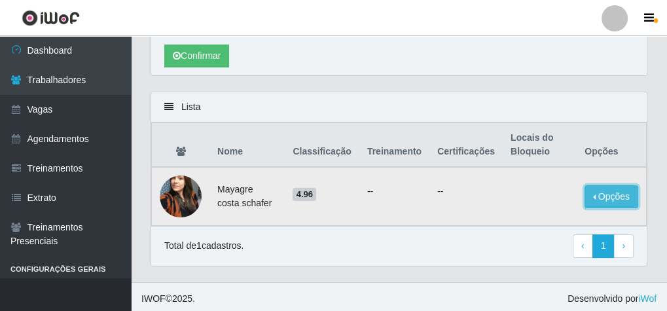
click at [610, 190] on button "Opções" at bounding box center [611, 196] width 54 height 23
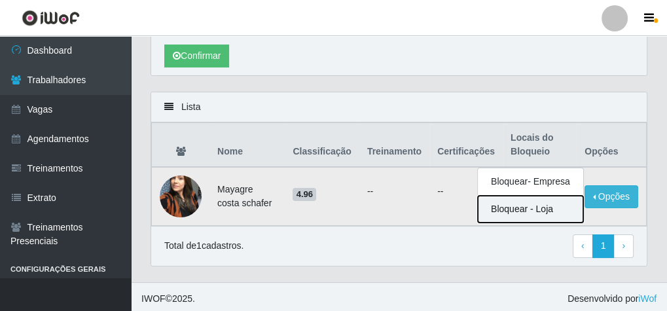
click at [536, 206] on button "Bloquear - Loja" at bounding box center [530, 209] width 105 height 27
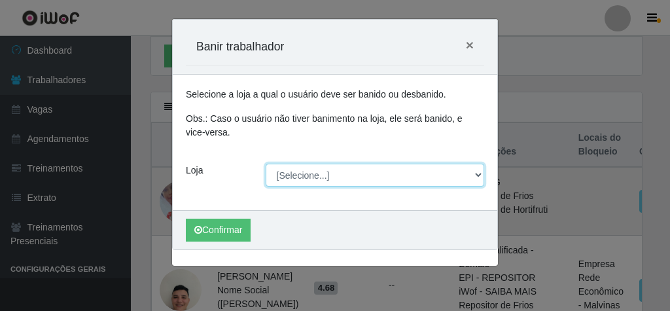
click at [373, 177] on select "[Selecione...] Rede Econômico - Malvinas Rede Econômico - Prata" at bounding box center [375, 175] width 219 height 23
select select "194"
click at [266, 164] on select "[Selecione...] Rede Econômico - Malvinas Rede Econômico - Prata" at bounding box center [375, 175] width 219 height 23
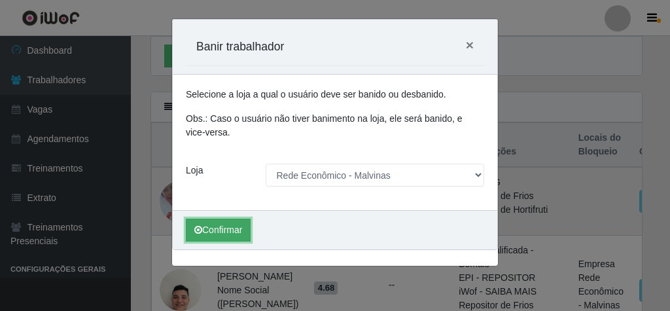
click at [234, 221] on button "Confirmar" at bounding box center [218, 229] width 65 height 23
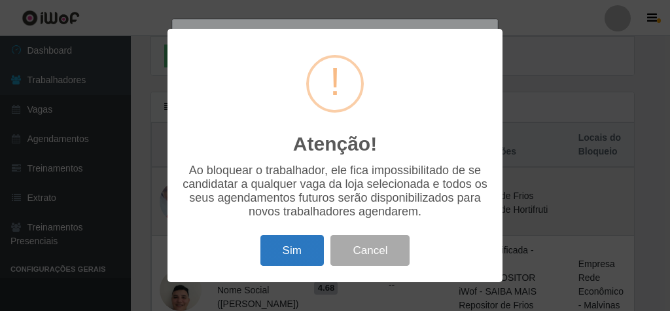
click at [286, 241] on button "Sim" at bounding box center [291, 250] width 63 height 31
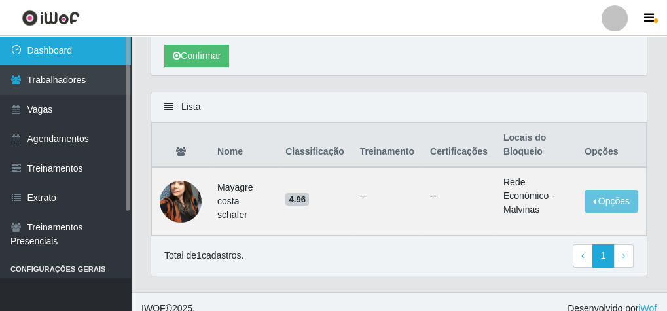
click at [77, 44] on link "Dashboard" at bounding box center [65, 50] width 131 height 29
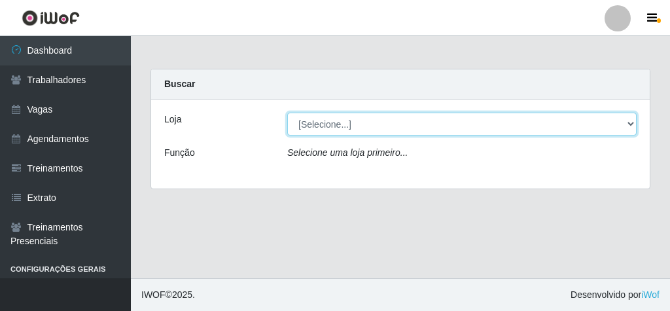
drag, startPoint x: 400, startPoint y: 136, endPoint x: 378, endPoint y: 130, distance: 22.6
click at [378, 130] on select "[Selecione...] Rede Econômico - Malvinas Rede Econômico - Prata" at bounding box center [461, 124] width 349 height 23
select select "194"
click at [287, 113] on select "[Selecione...] Rede Econômico - Malvinas Rede Econômico - Prata" at bounding box center [461, 124] width 349 height 23
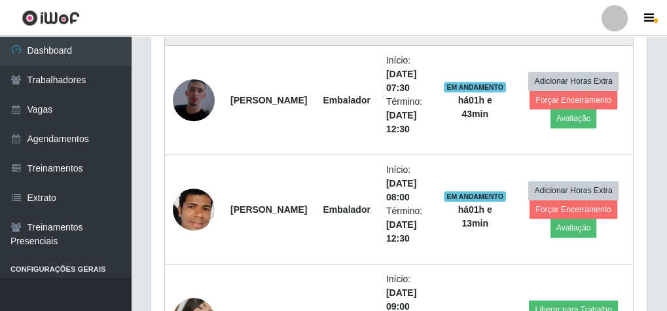
scroll to position [496, 0]
